Goal: Find contact information: Find contact information

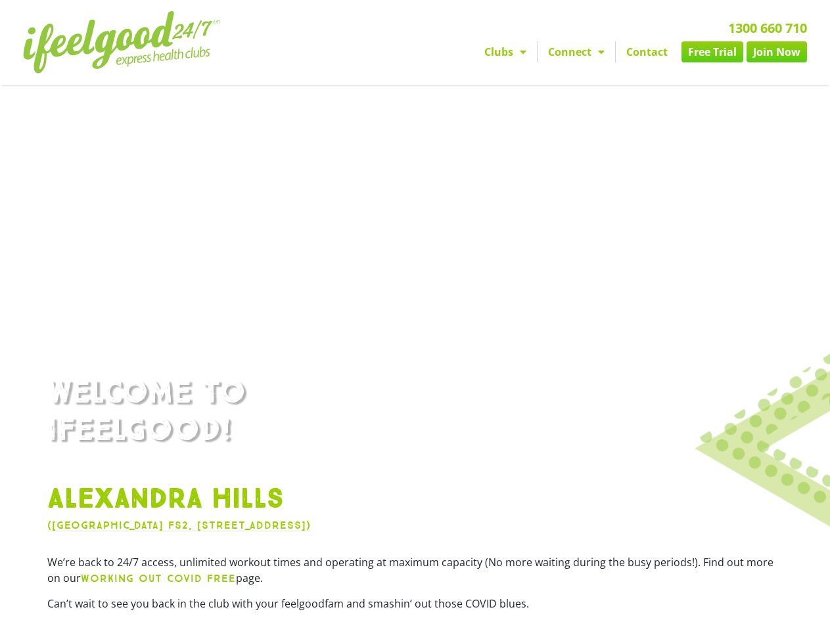
click at [635, 50] on link "Contact" at bounding box center [647, 51] width 62 height 21
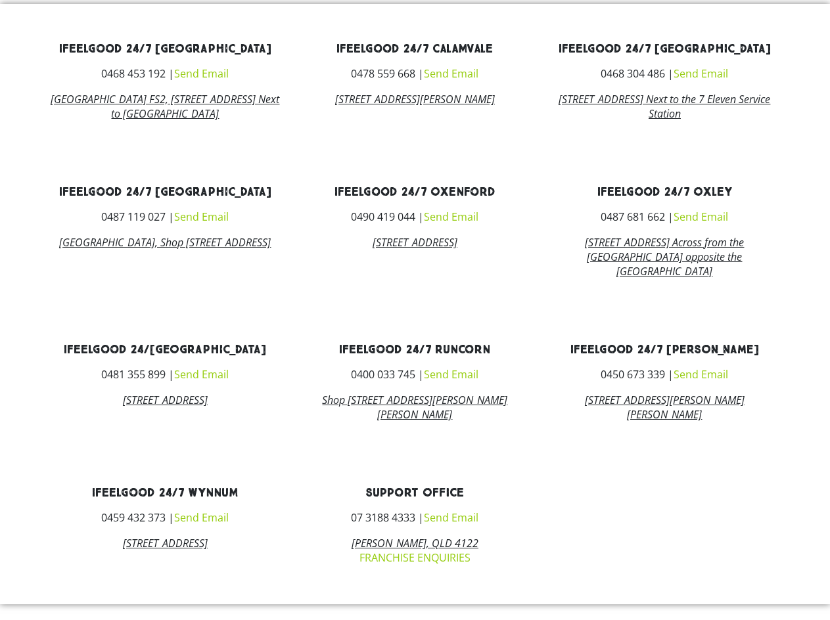
scroll to position [538, 0]
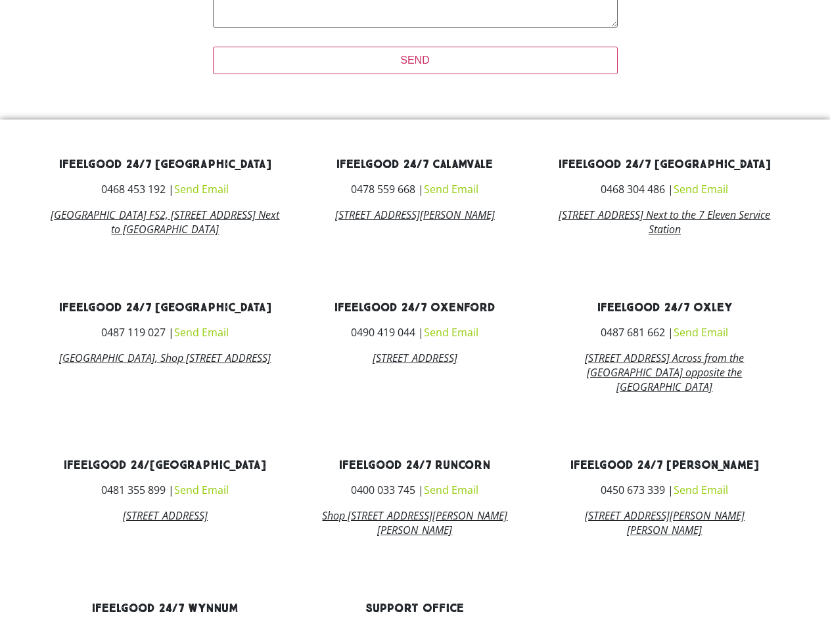
click at [193, 188] on link "Send Email" at bounding box center [201, 189] width 55 height 14
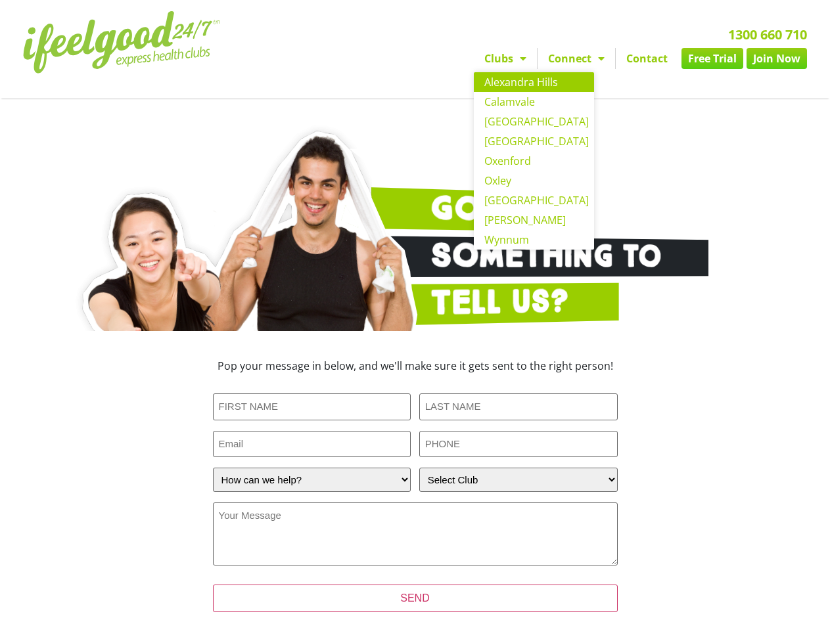
click at [515, 87] on link "Alexandra Hills" at bounding box center [534, 82] width 120 height 20
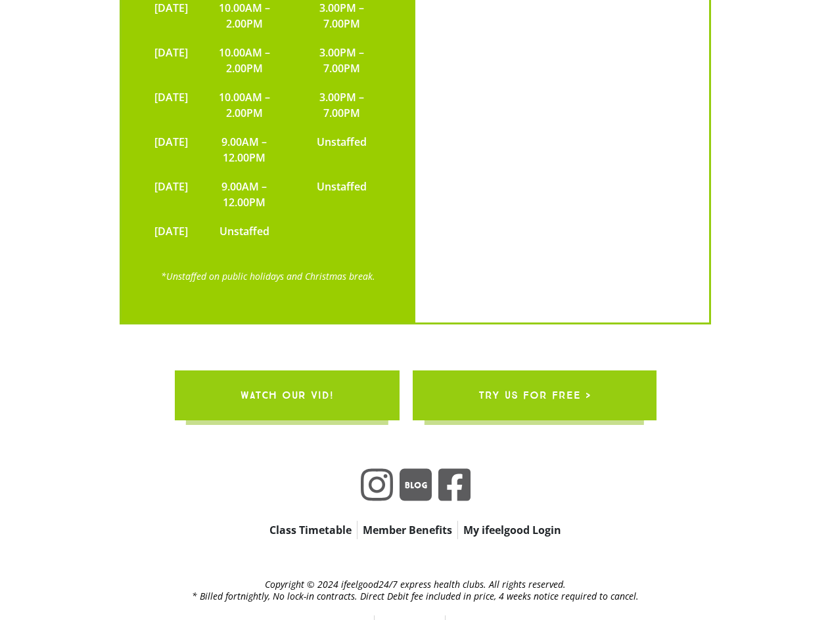
scroll to position [2523, 0]
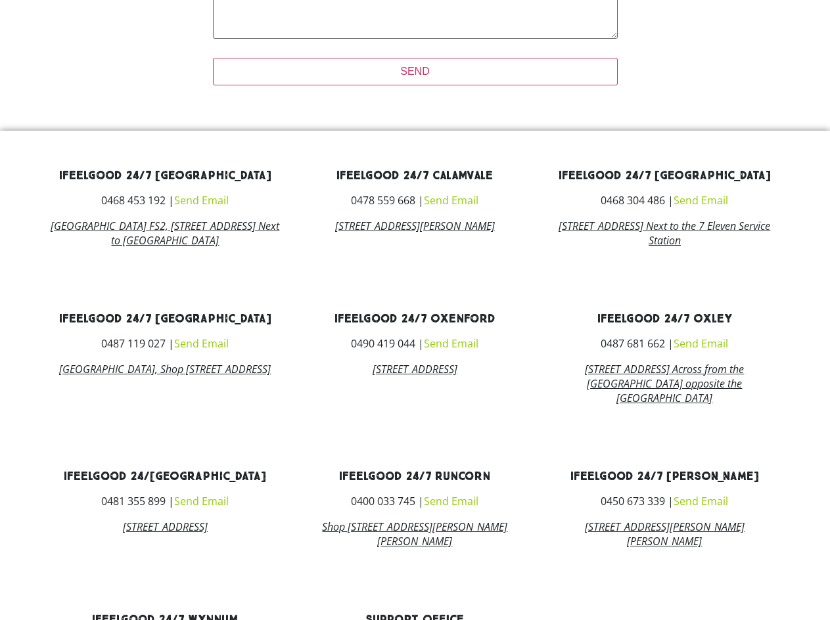
scroll to position [538, 0]
